Goal: Transaction & Acquisition: Purchase product/service

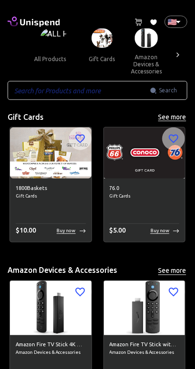
click at [96, 48] on button "gift cards" at bounding box center [102, 59] width 43 height 23
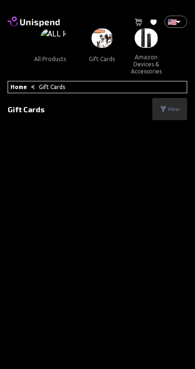
click at [87, 48] on button "gift cards" at bounding box center [102, 59] width 43 height 23
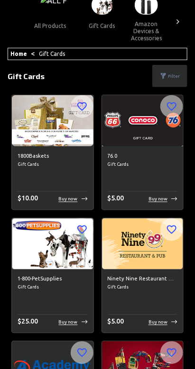
click at [36, 122] on img at bounding box center [53, 120] width 82 height 51
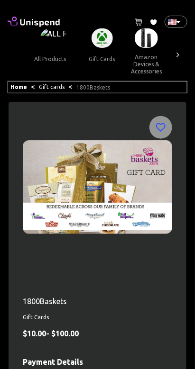
click at [31, 195] on img at bounding box center [97, 187] width 149 height 142
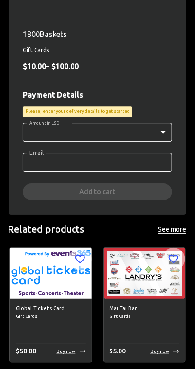
scroll to position [291, 0]
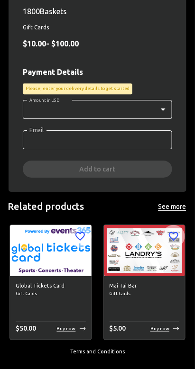
click at [10, 138] on div "1800Baskets Gift Cards $ 10.00 - $ 100.00 Payment Details Please, enter your de…" at bounding box center [98, 1] width 178 height 381
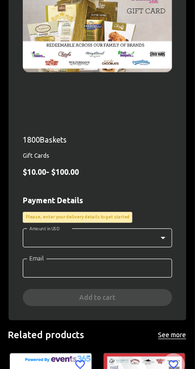
scroll to position [156, 0]
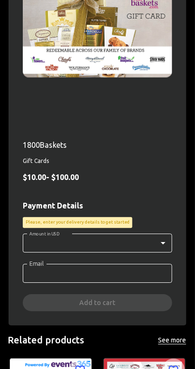
click at [32, 140] on p "1800Baskets" at bounding box center [97, 145] width 149 height 11
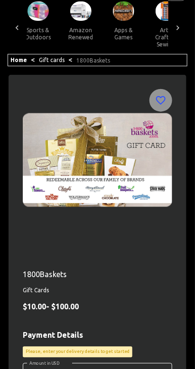
scroll to position [0, 0]
